Goal: Information Seeking & Learning: Learn about a topic

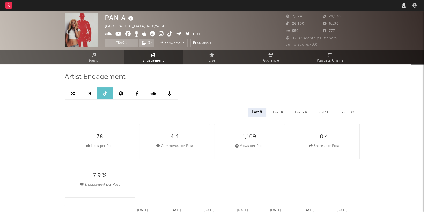
select select "6m"
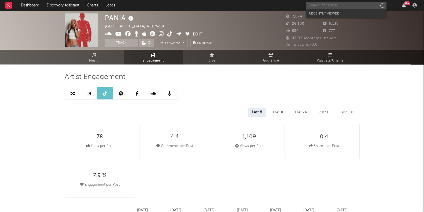
click at [365, 6] on input "text" at bounding box center [346, 5] width 80 height 7
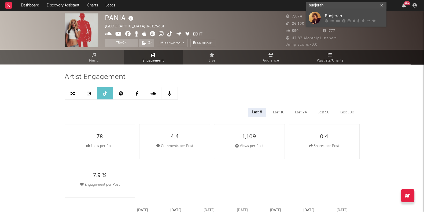
type input "budjerah"
click at [354, 13] on div "Budjerah" at bounding box center [354, 16] width 59 height 6
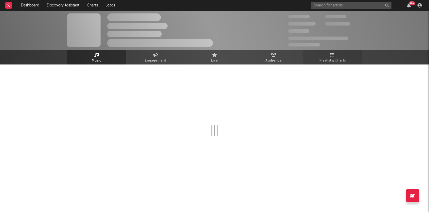
click at [337, 56] on link "Playlists/Charts" at bounding box center [332, 57] width 59 height 15
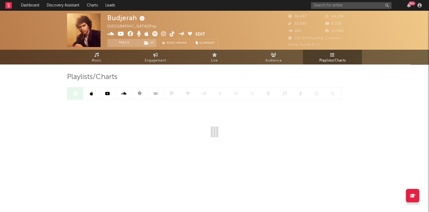
click at [141, 94] on icon at bounding box center [139, 92] width 3 height 3
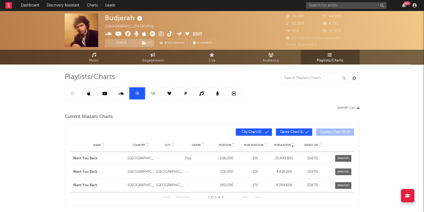
scroll to position [48, 0]
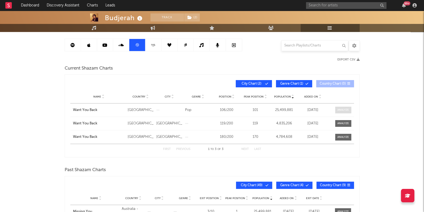
click at [342, 108] on div at bounding box center [343, 110] width 12 height 4
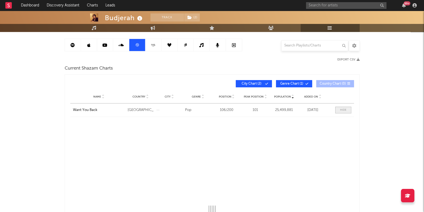
select select "All"
select select "1w"
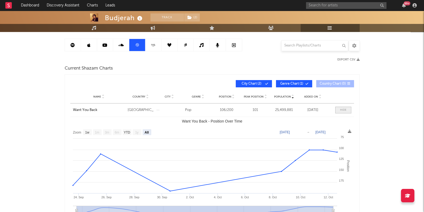
click at [342, 108] on div at bounding box center [343, 110] width 6 height 4
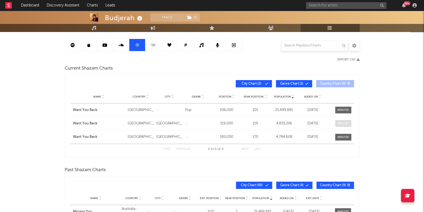
click at [346, 122] on div at bounding box center [343, 123] width 12 height 4
select select "1w"
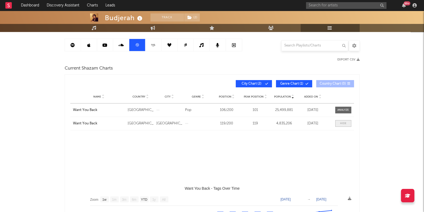
select select "All"
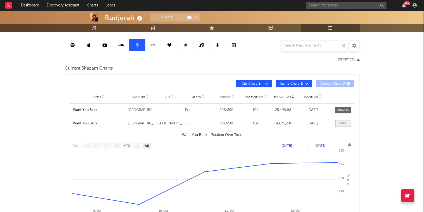
click at [346, 122] on div at bounding box center [343, 123] width 6 height 4
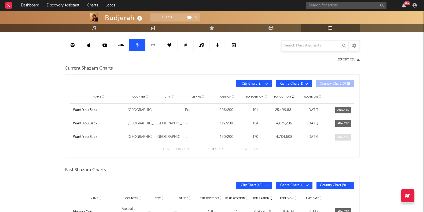
click at [343, 135] on div at bounding box center [343, 137] width 12 height 4
select select "1w"
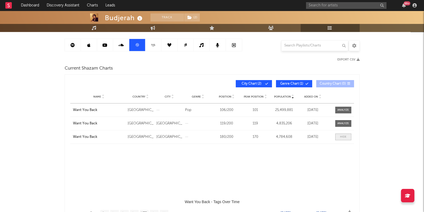
select select "All"
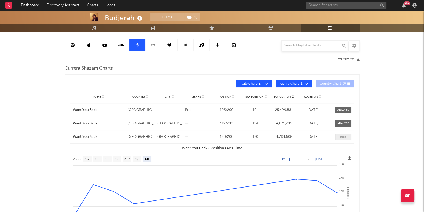
click at [343, 135] on div at bounding box center [343, 137] width 6 height 4
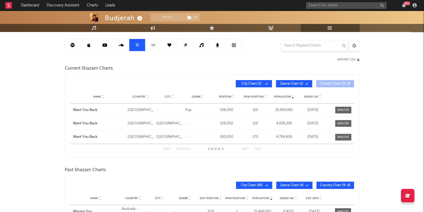
click at [373, 135] on div "Budjerah Track ( 2 ) [GEOGRAPHIC_DATA] | Pop Edit Track ( 2 ) Benchmark Summary…" at bounding box center [212, 173] width 424 height 422
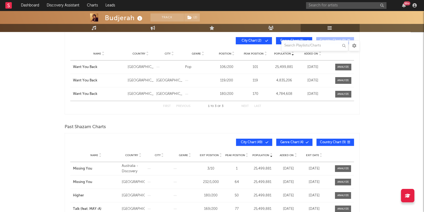
scroll to position [0, 0]
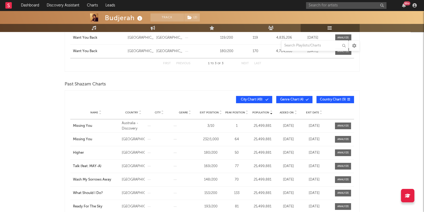
scroll to position [133, 0]
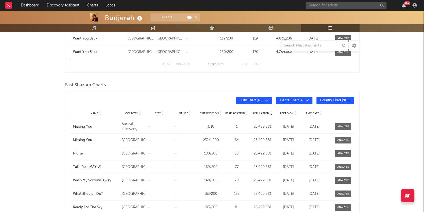
click at [381, 82] on div "Budjerah Track ( 2 ) [GEOGRAPHIC_DATA] | Pop Edit Track ( 2 ) Benchmark Summary…" at bounding box center [212, 89] width 424 height 422
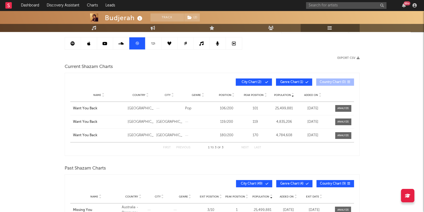
scroll to position [17, 0]
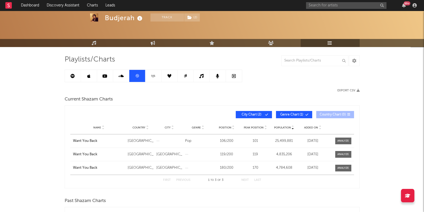
click at [241, 179] on button "Next" at bounding box center [245, 179] width 8 height 3
click at [185, 178] on button "Previous" at bounding box center [183, 179] width 14 height 3
click at [242, 178] on button "Next" at bounding box center [245, 179] width 8 height 3
click at [184, 179] on button "Previous" at bounding box center [183, 179] width 14 height 3
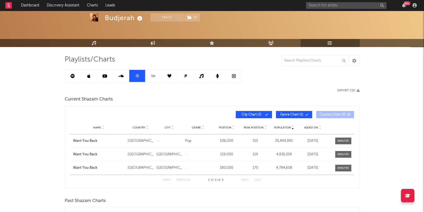
click at [184, 179] on button "Previous" at bounding box center [183, 179] width 14 height 3
click at [259, 180] on button "Last" at bounding box center [257, 179] width 7 height 3
